Goal: Check status: Check status

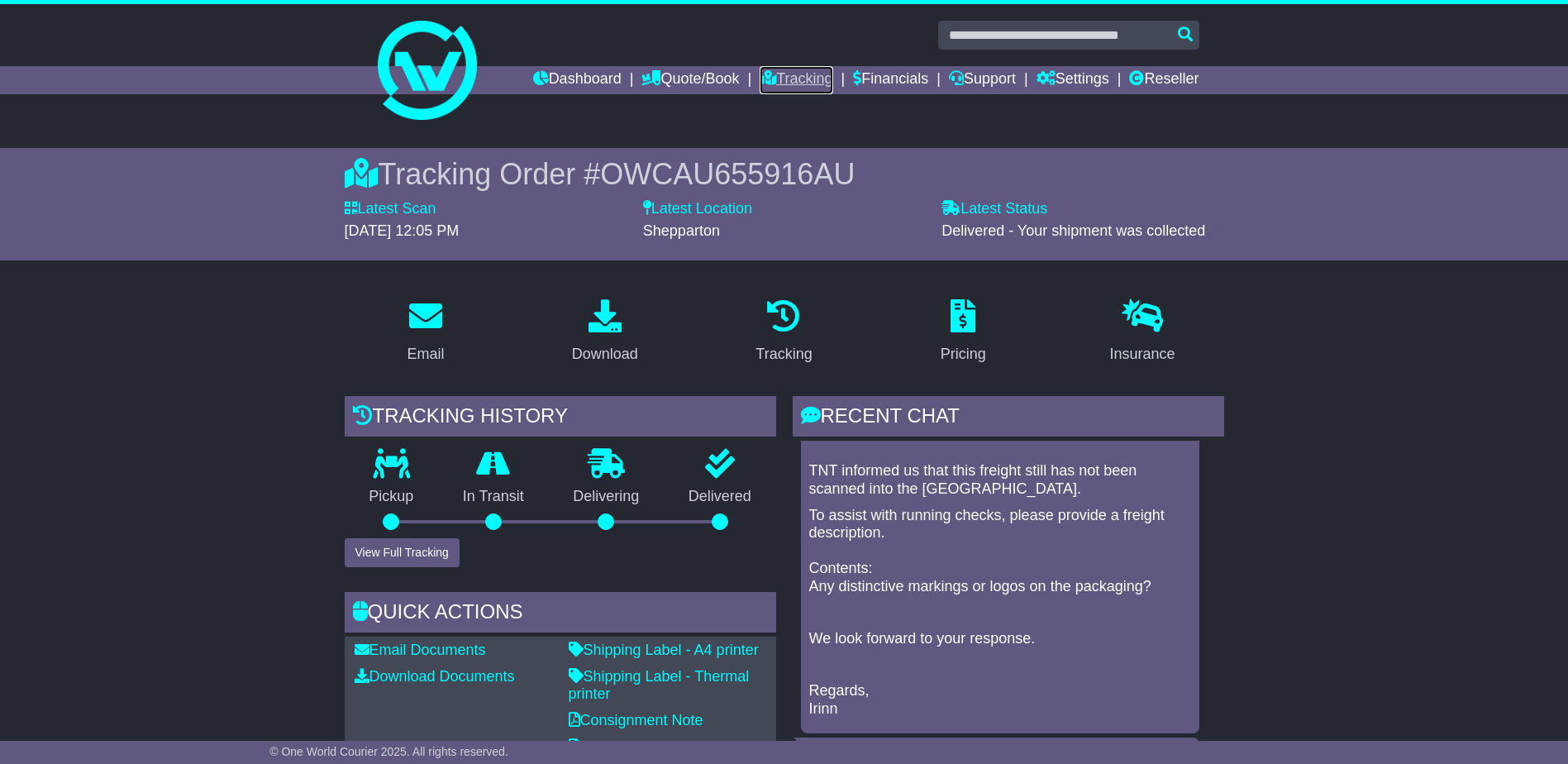
click at [790, 78] on link "Tracking" at bounding box center [796, 80] width 73 height 28
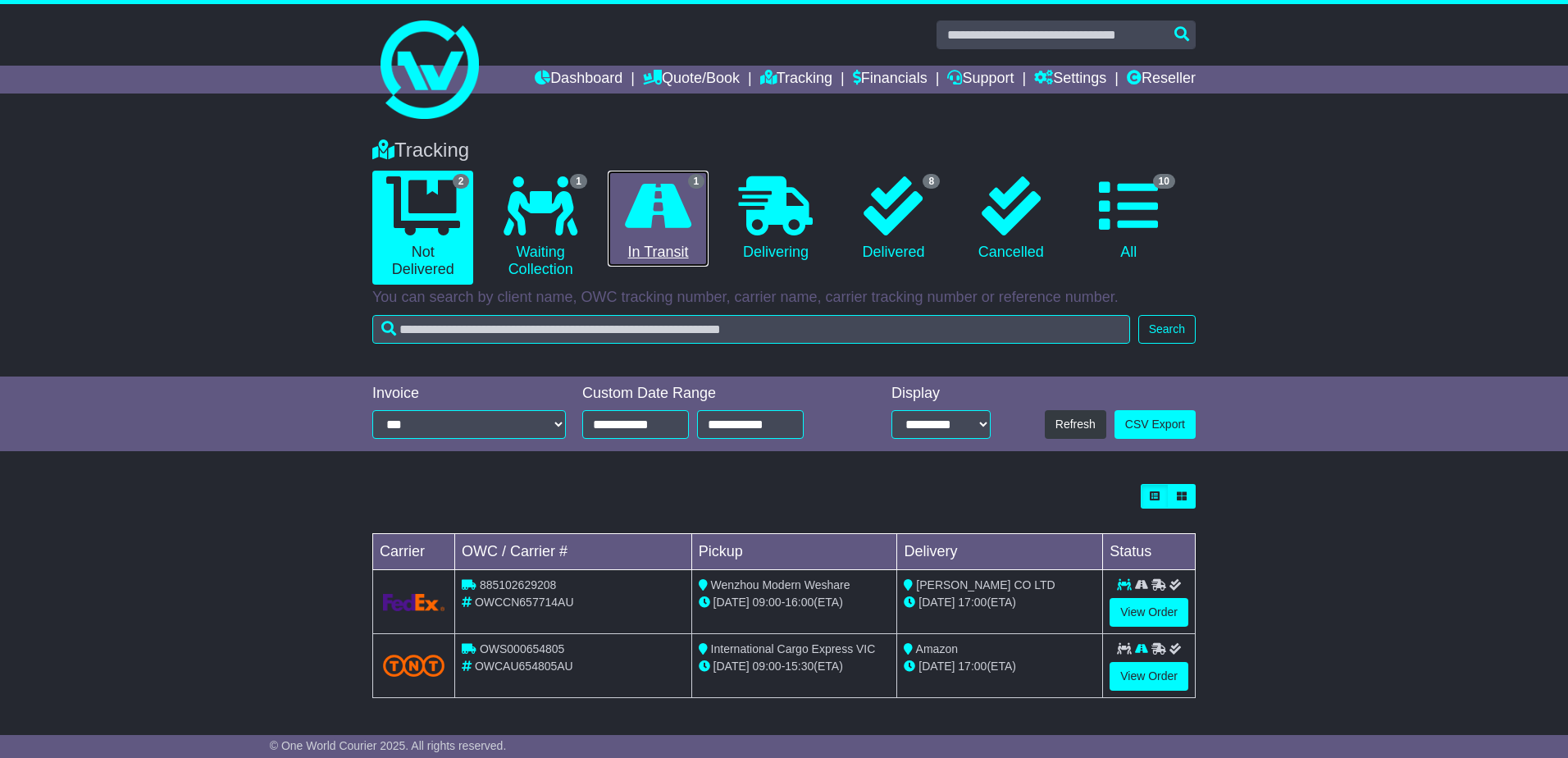
click at [679, 249] on link "1 In Transit" at bounding box center [658, 219] width 101 height 97
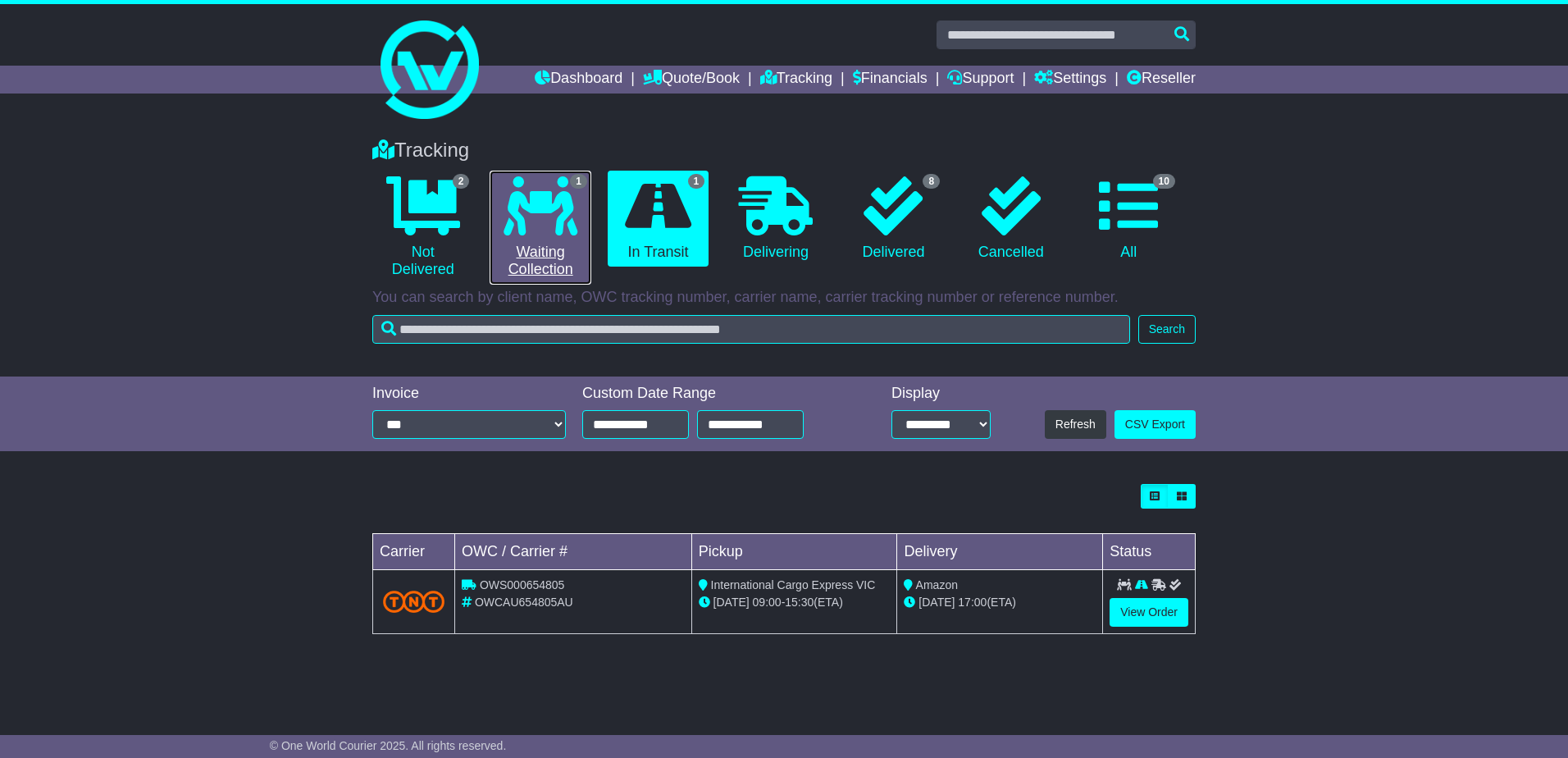
click at [541, 243] on link "1 Waiting Collection" at bounding box center [540, 228] width 101 height 114
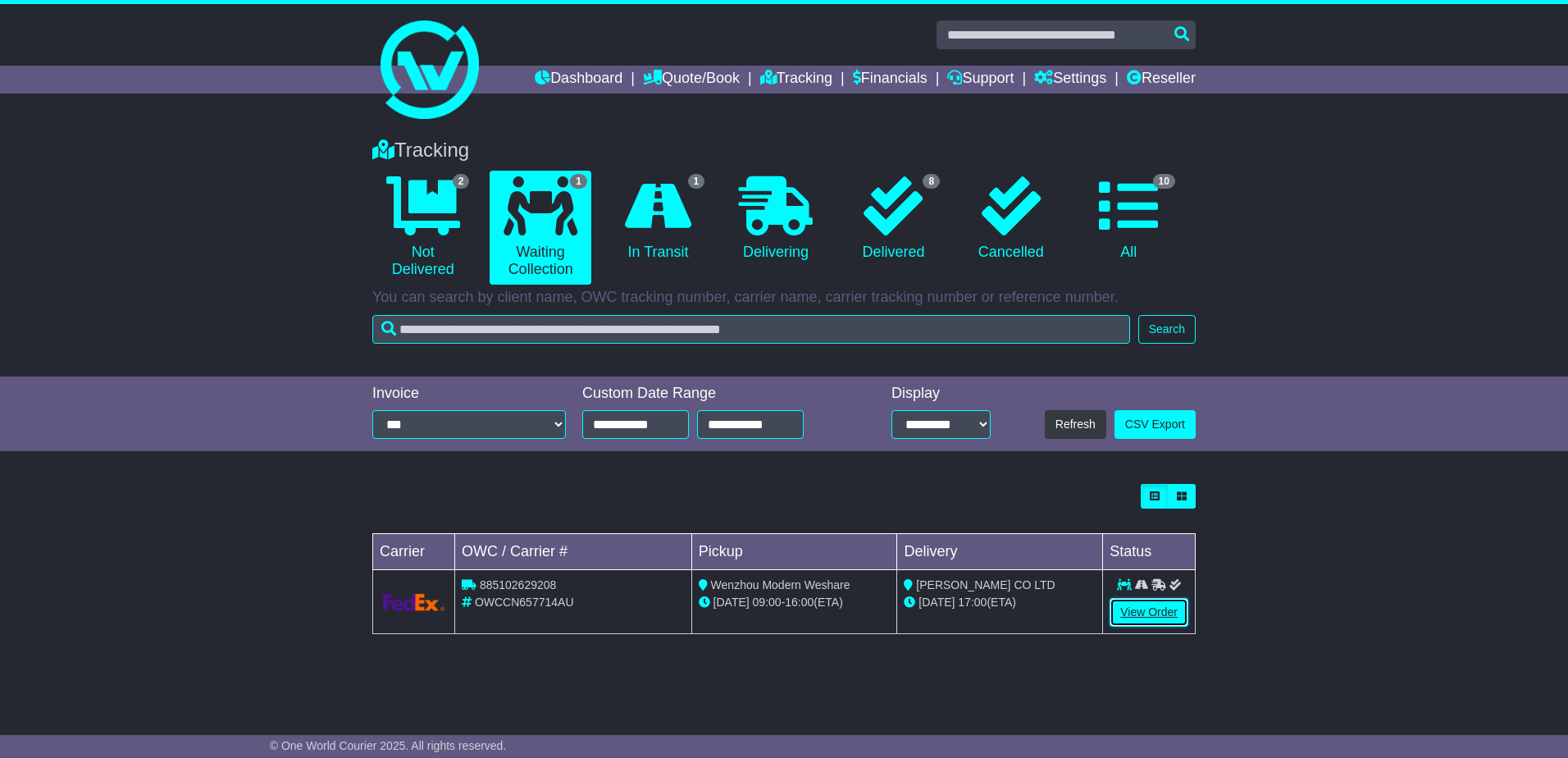
click at [1148, 612] on link "View Order" at bounding box center [1149, 612] width 79 height 29
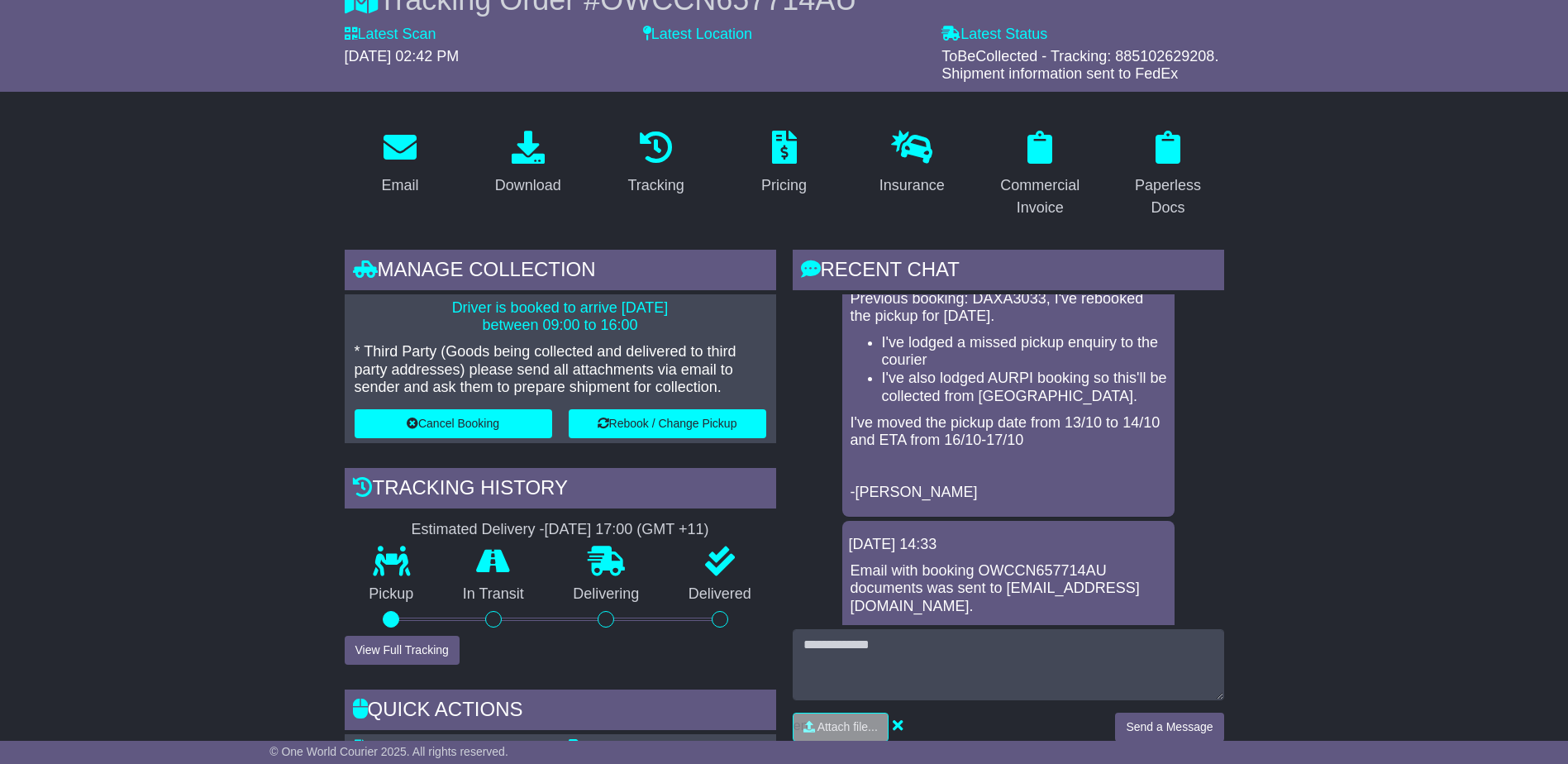
scroll to position [331, 0]
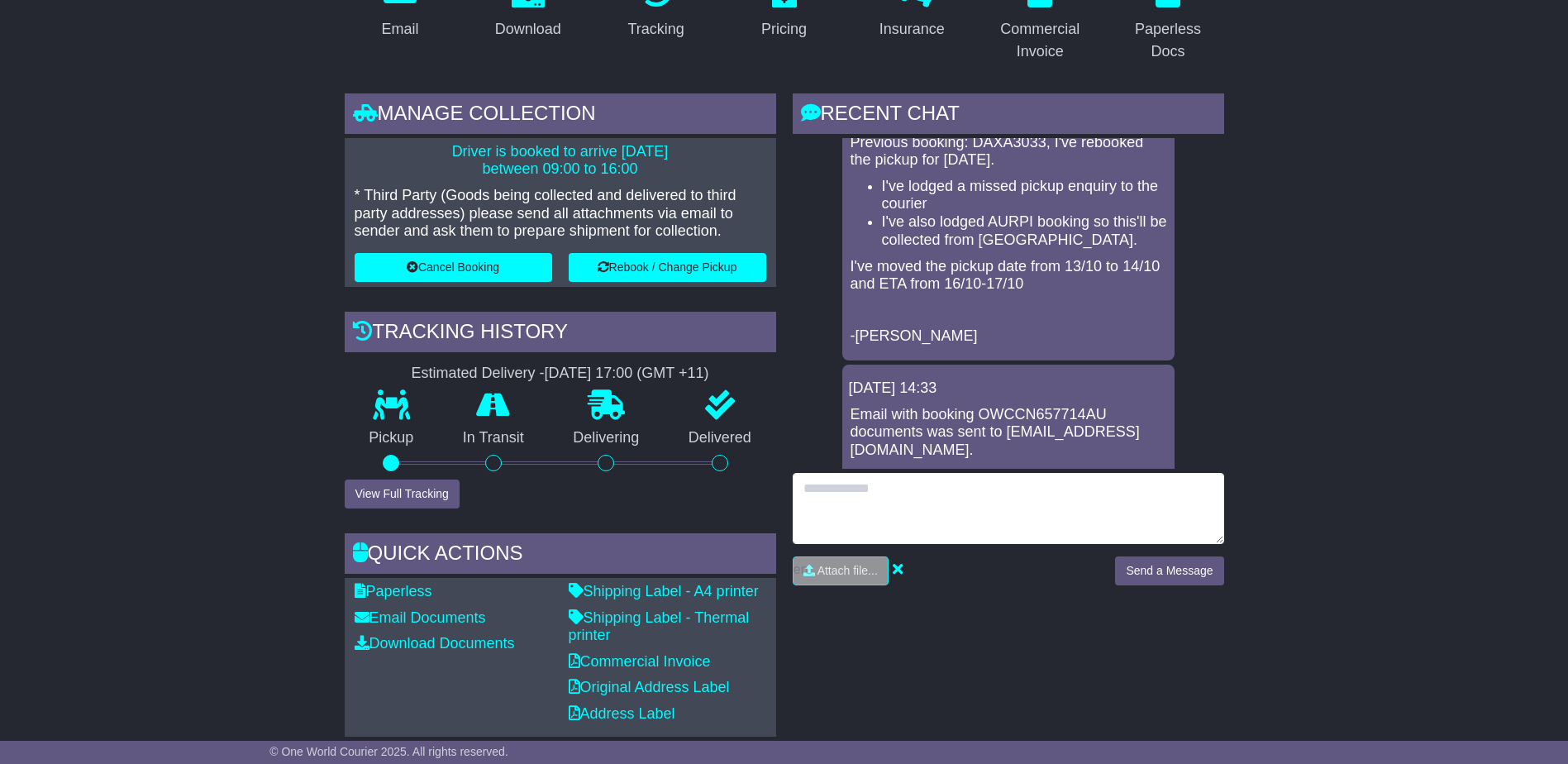
click at [906, 480] on textarea at bounding box center [1008, 508] width 431 height 71
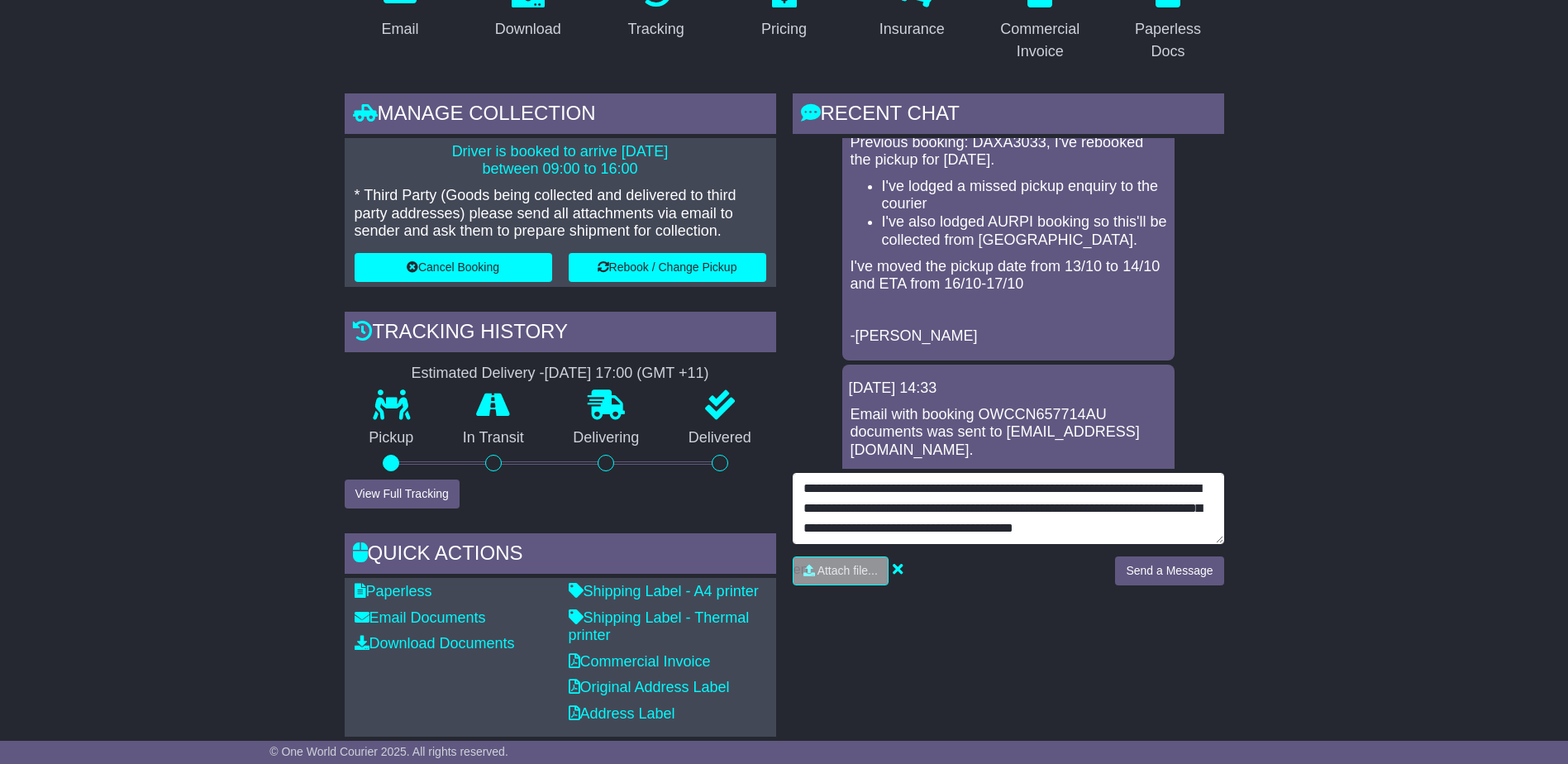
type textarea "**********"
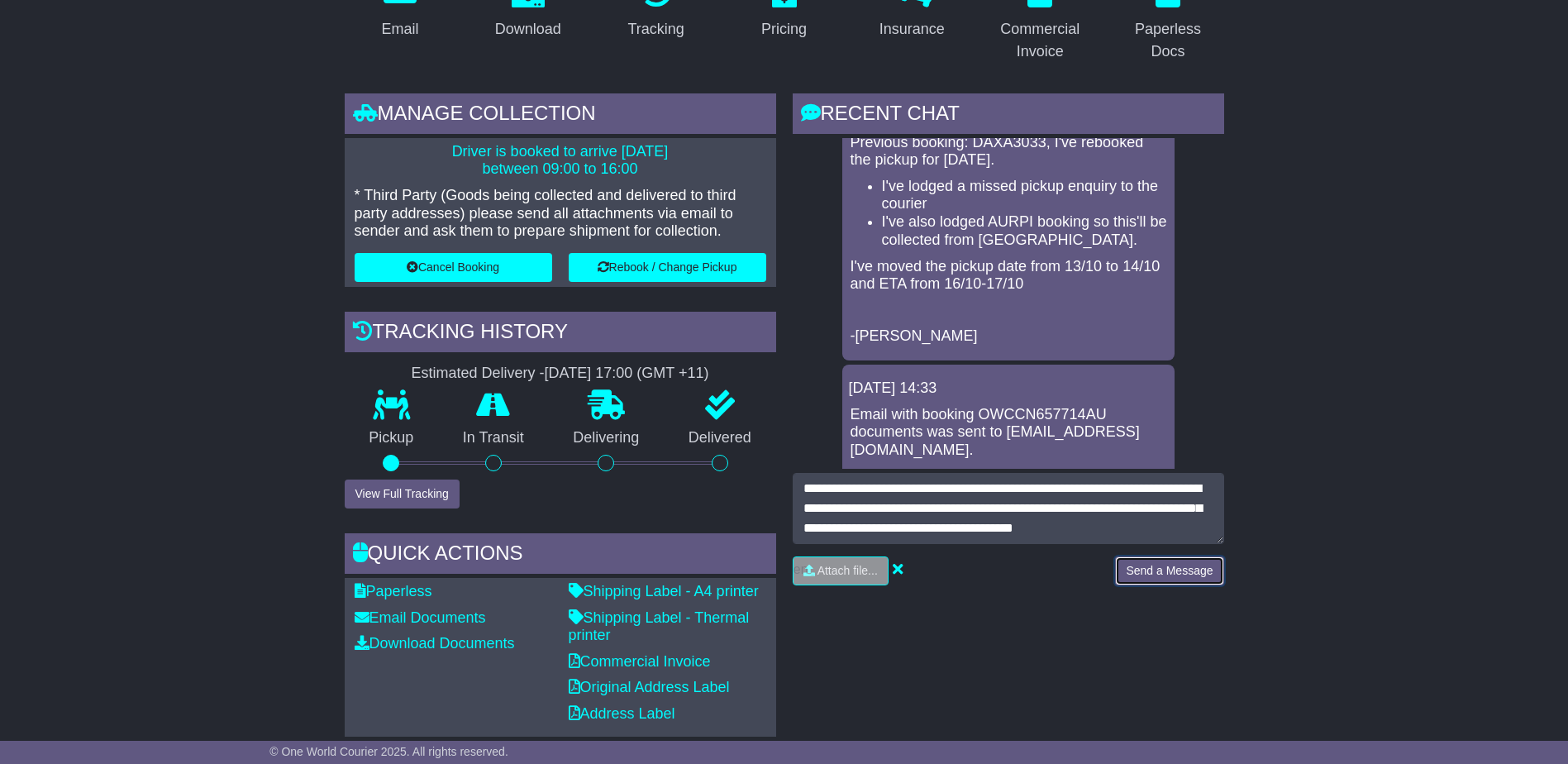
click at [1174, 570] on button "Send a Message" at bounding box center [1169, 571] width 109 height 29
